Goal: Information Seeking & Learning: Learn about a topic

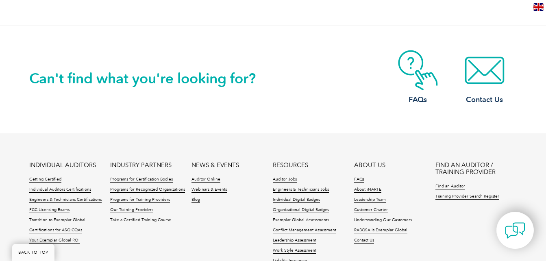
scroll to position [840, 0]
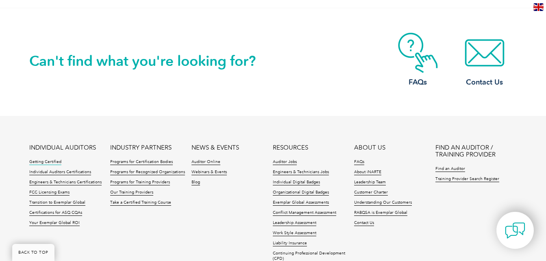
click at [50, 162] on link "Getting Certified" at bounding box center [45, 162] width 32 height 6
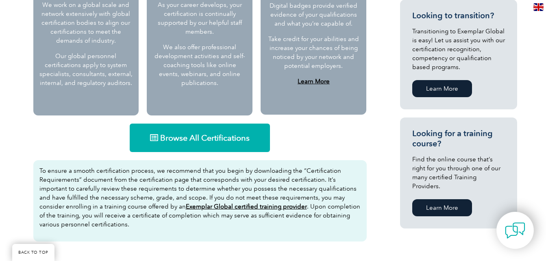
scroll to position [474, 0]
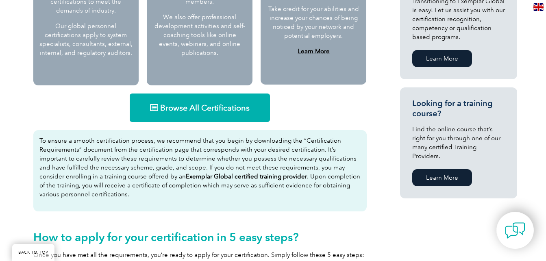
click at [213, 110] on span "Browse All Certifications" at bounding box center [204, 108] width 89 height 8
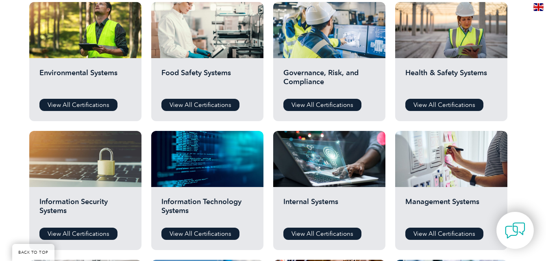
scroll to position [312, 0]
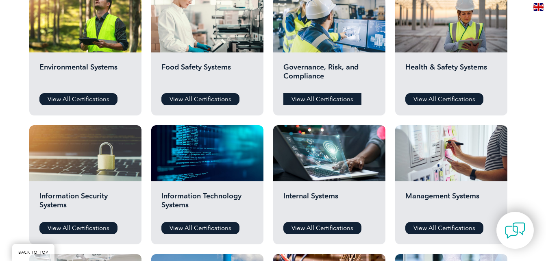
click at [333, 101] on link "View All Certifications" at bounding box center [322, 99] width 78 height 12
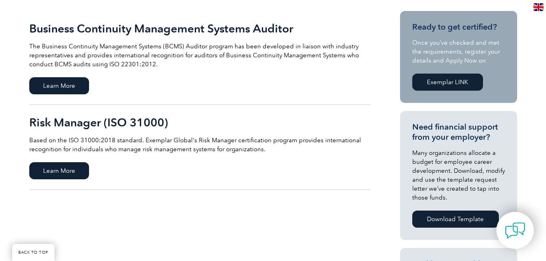
scroll to position [190, 0]
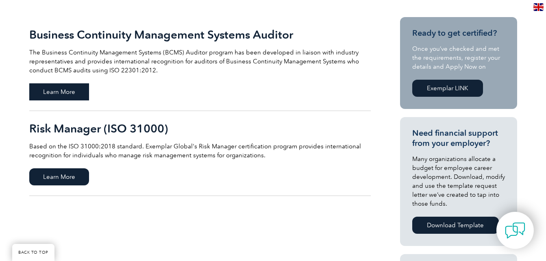
click at [77, 92] on span "Learn More" at bounding box center [59, 91] width 60 height 17
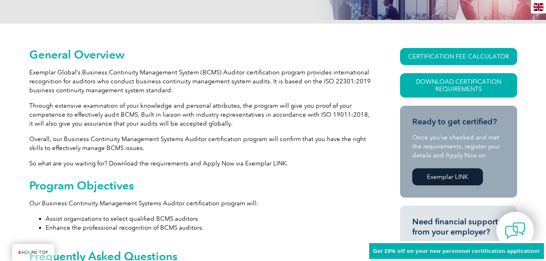
scroll to position [176, 0]
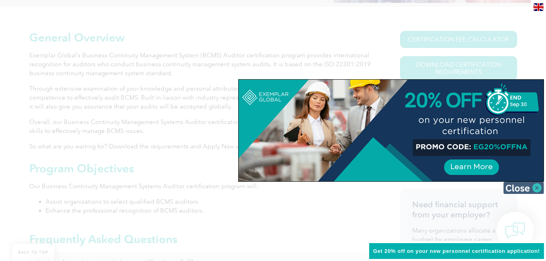
click at [533, 186] on img at bounding box center [523, 188] width 41 height 12
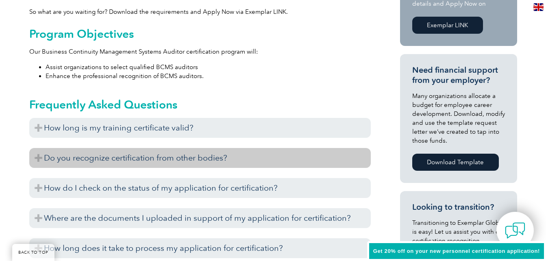
scroll to position [312, 0]
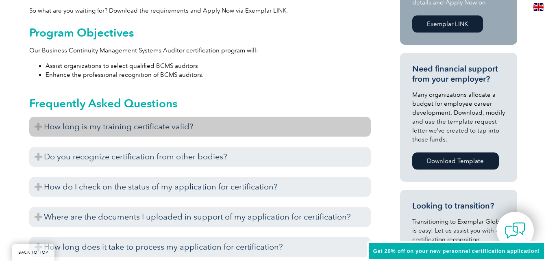
click at [166, 128] on h3 "How long is my training certificate valid?" at bounding box center [199, 127] width 341 height 20
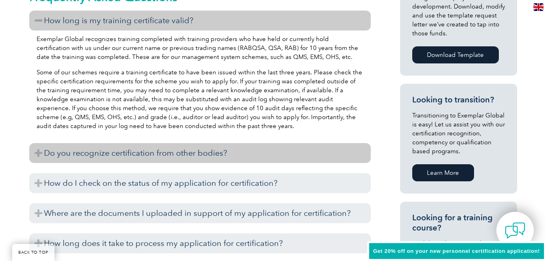
scroll to position [420, 0]
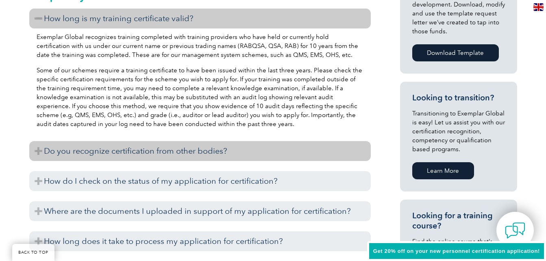
click at [155, 157] on h3 "Do you recognize certification from other bodies?" at bounding box center [199, 151] width 341 height 20
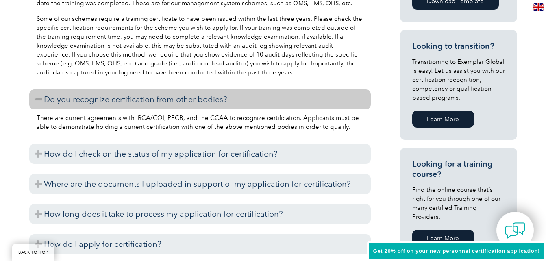
scroll to position [488, 0]
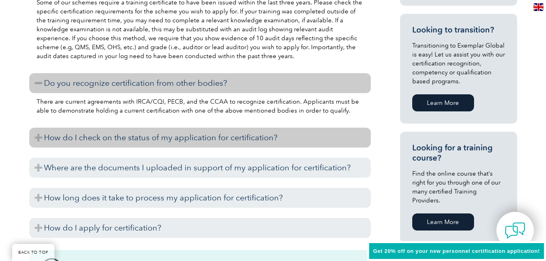
click at [155, 143] on h3 "How do I check on the status of my application for certification?" at bounding box center [199, 138] width 341 height 20
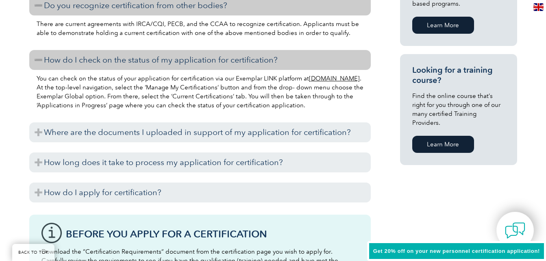
scroll to position [569, 0]
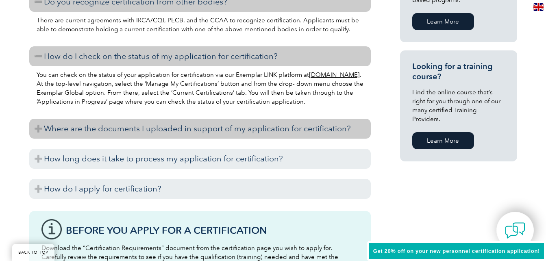
click at [160, 129] on h3 "Where are the documents I uploaded in support of my application for certificati…" at bounding box center [199, 129] width 341 height 20
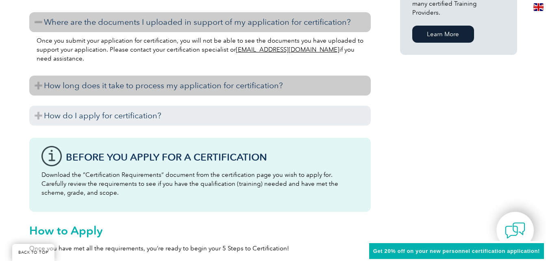
scroll to position [677, 0]
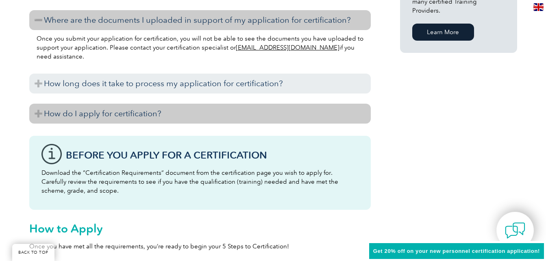
click at [157, 118] on h3 "How do I apply for certification?" at bounding box center [199, 114] width 341 height 20
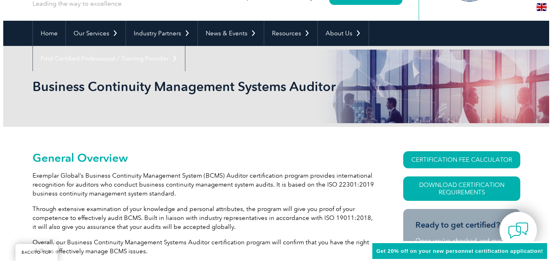
scroll to position [81, 0]
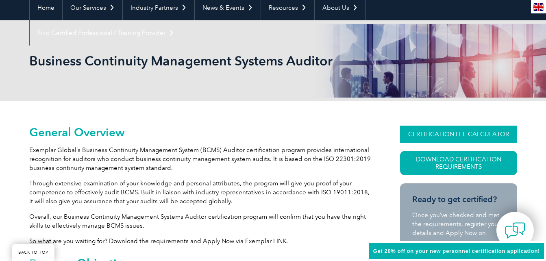
click at [457, 133] on link "CERTIFICATION FEE CALCULATOR" at bounding box center [458, 134] width 117 height 17
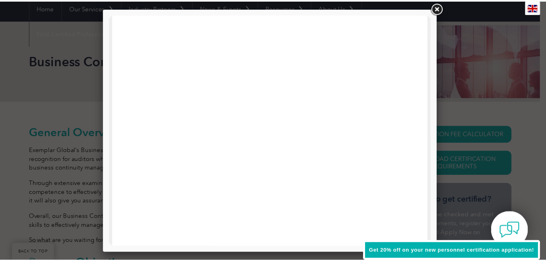
scroll to position [399, 0]
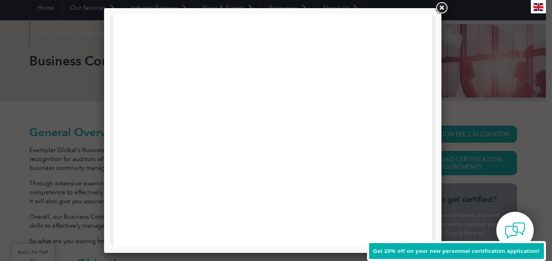
click at [443, 8] on link at bounding box center [441, 8] width 15 height 15
